Goal: Complete application form

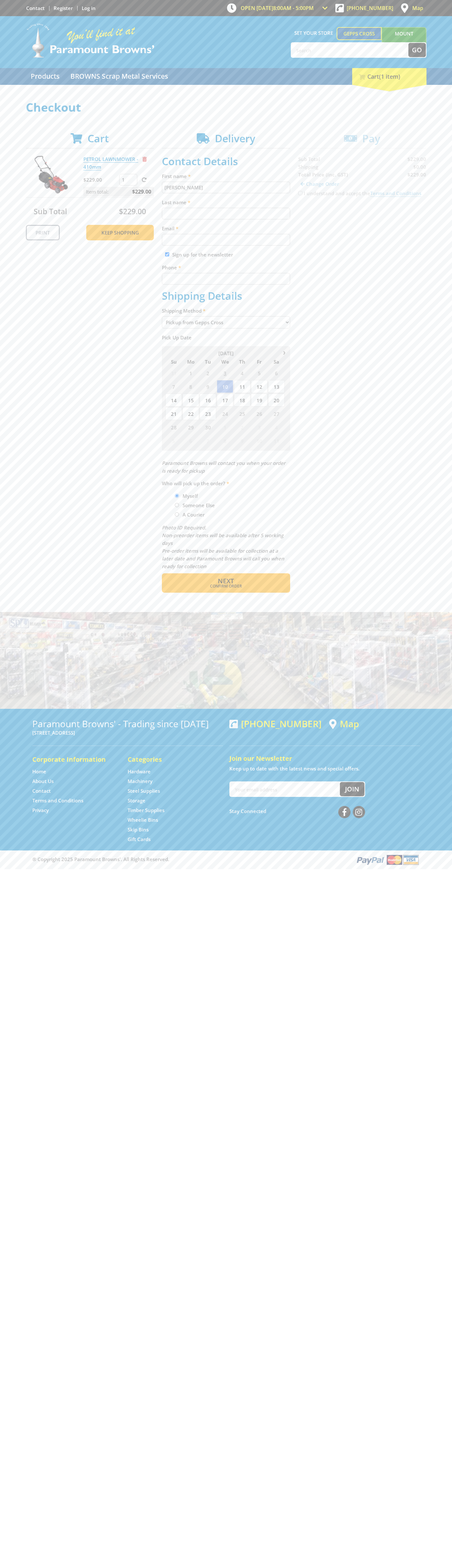
type input "[PERSON_NAME]"
type input "[EMAIL_ADDRESS][DOMAIN_NAME]"
type input "0293744000"
click at [226, 581] on span "Next" at bounding box center [225, 581] width 16 height 9
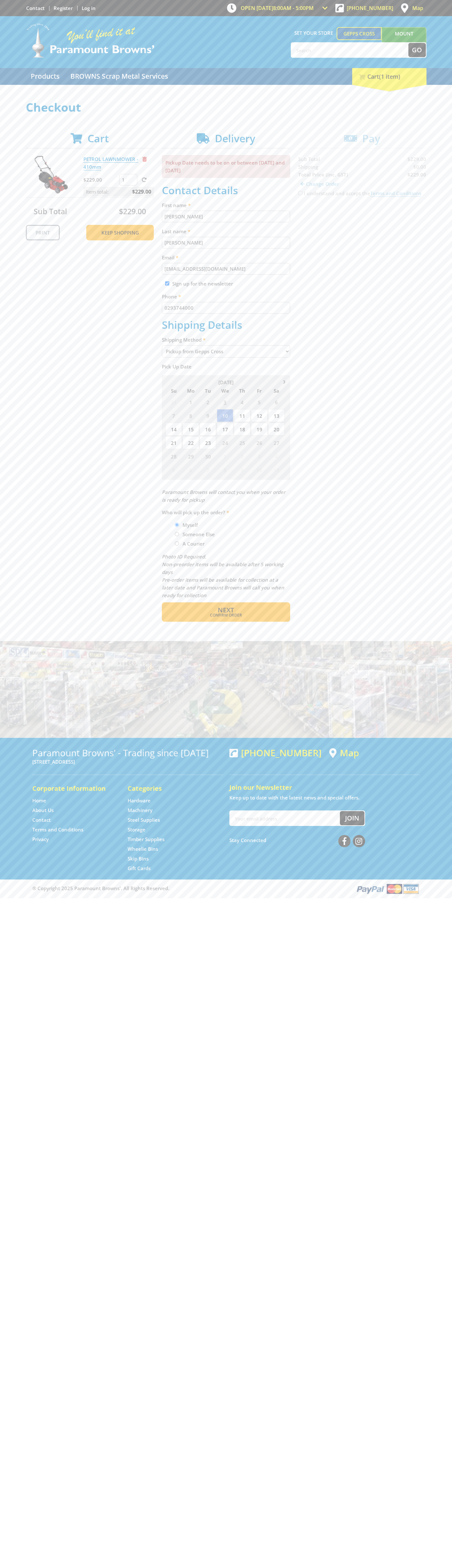
type input "[PERSON_NAME]"
click at [226, 616] on span "Confirm order" at bounding box center [225, 615] width 100 height 4
click at [226, 610] on span "Next" at bounding box center [225, 609] width 16 height 9
